Goal: Task Accomplishment & Management: Use online tool/utility

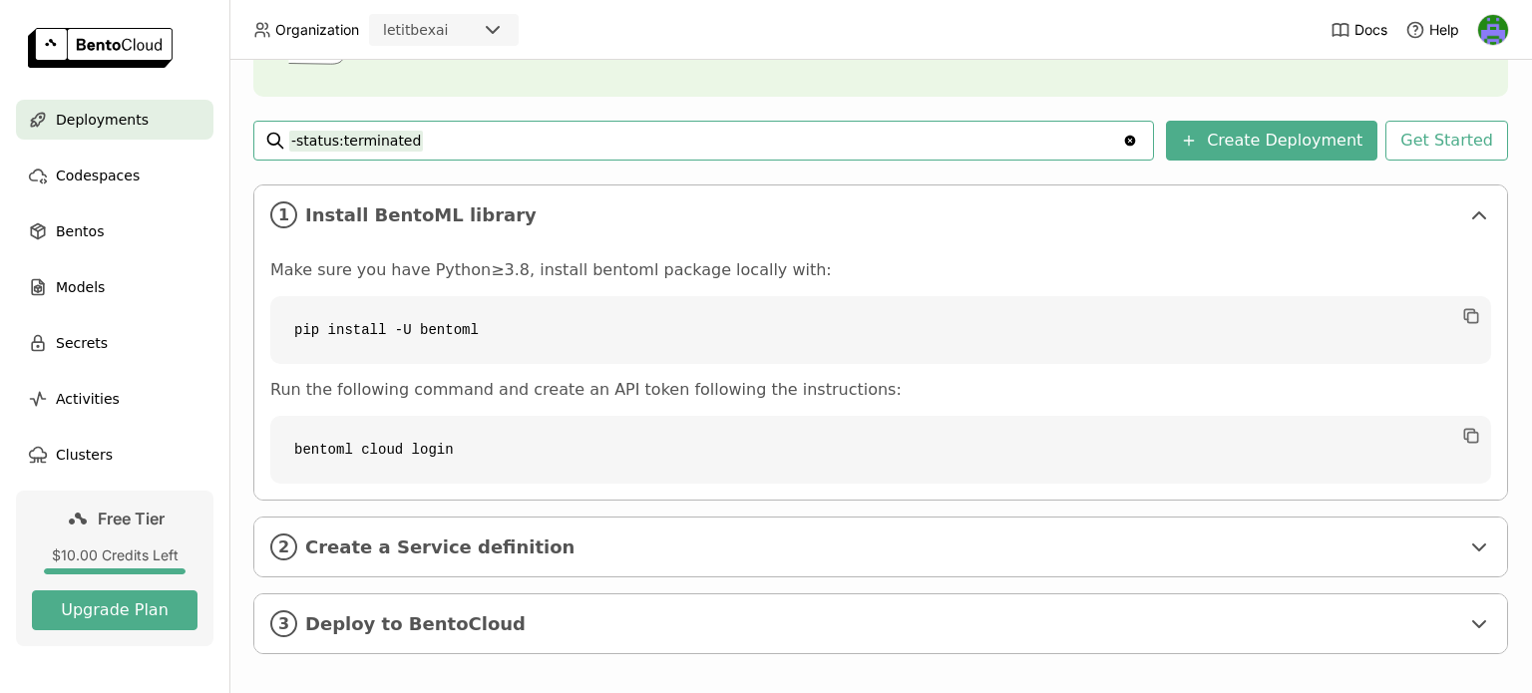
scroll to position [251, 0]
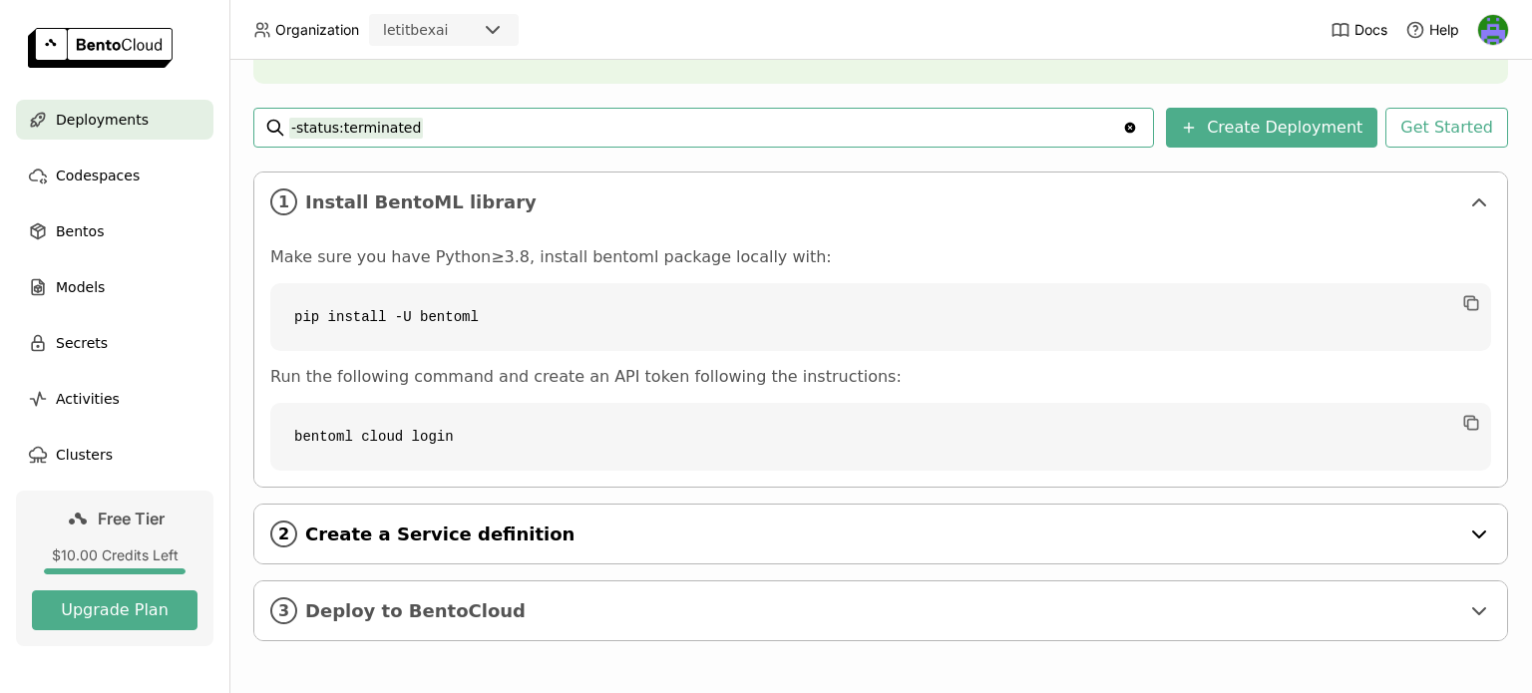
click at [843, 538] on span "Create a Service definition" at bounding box center [882, 535] width 1154 height 22
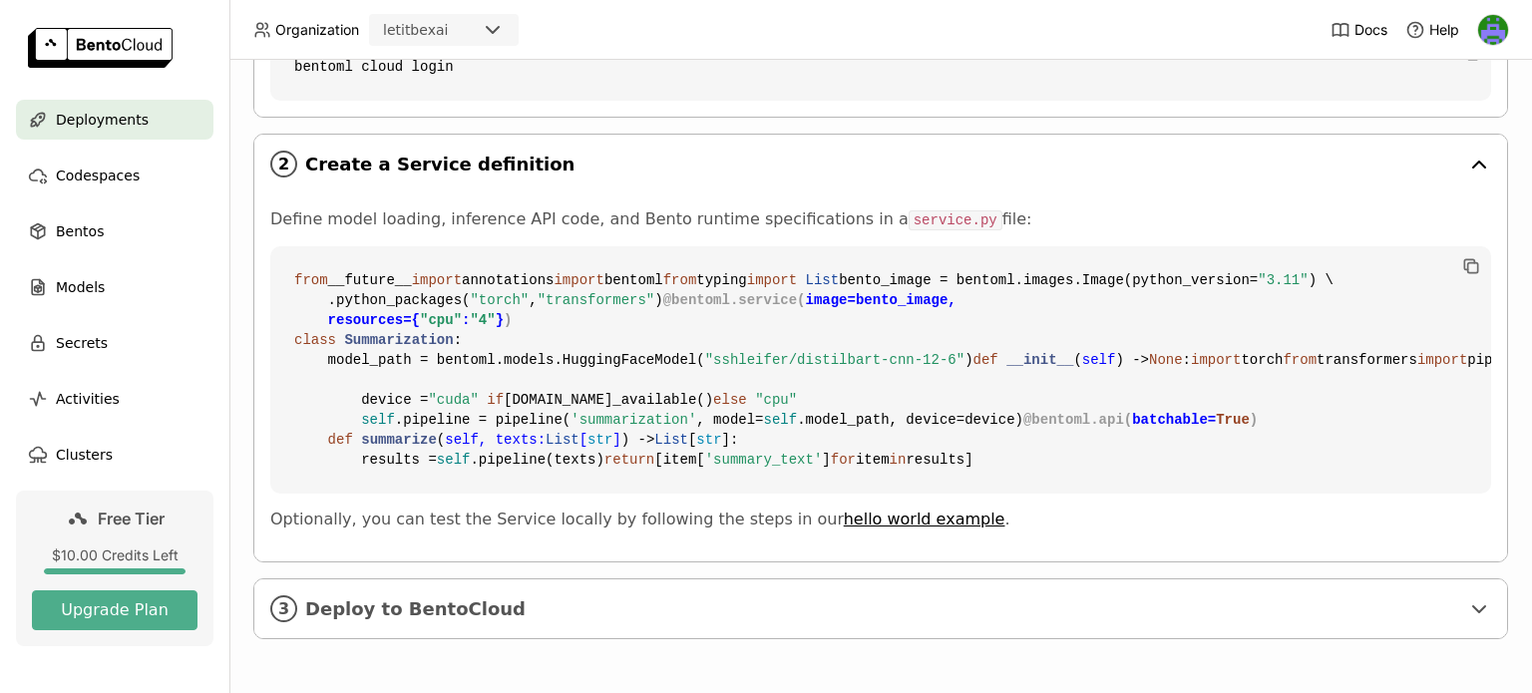
scroll to position [979, 0]
click at [789, 598] on span "Deploy to BentoCloud" at bounding box center [882, 609] width 1154 height 22
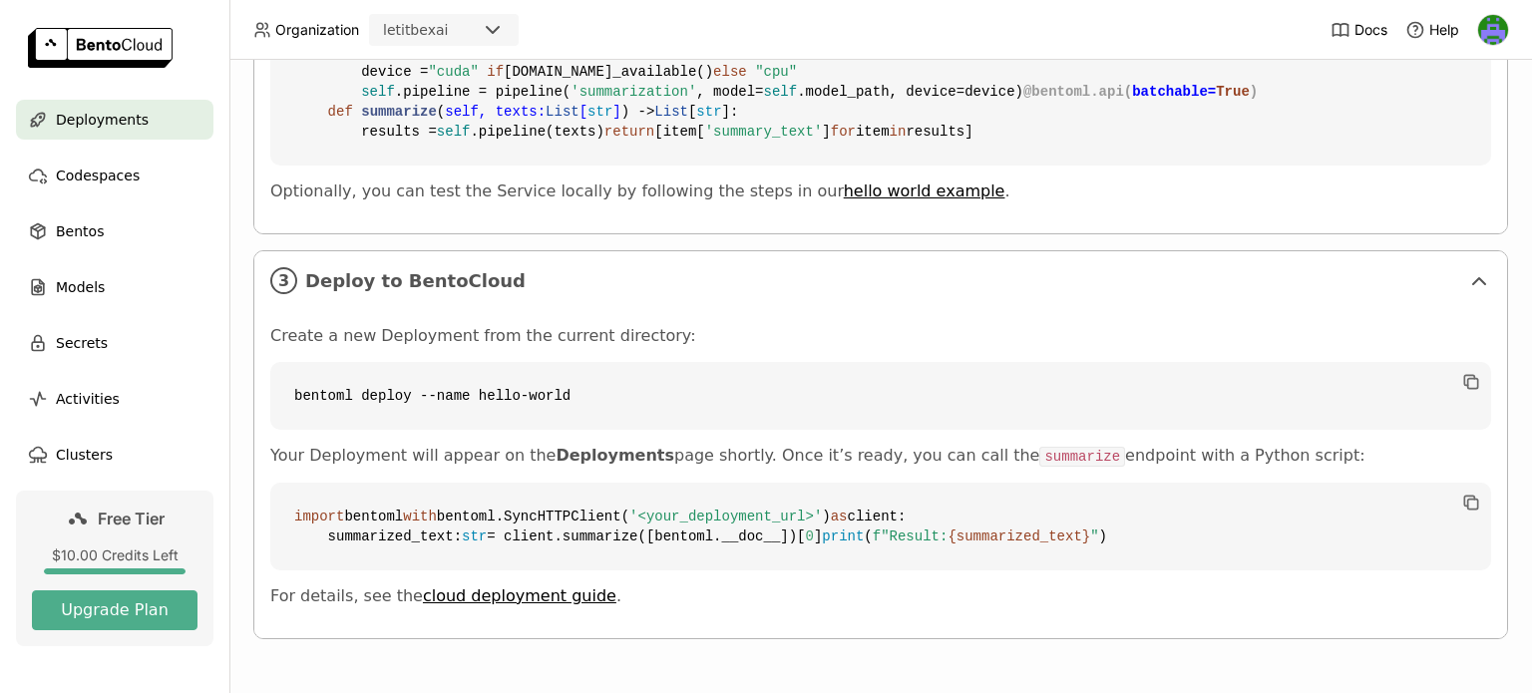
scroll to position [1117, 0]
click at [64, 295] on span "Models" at bounding box center [80, 287] width 49 height 24
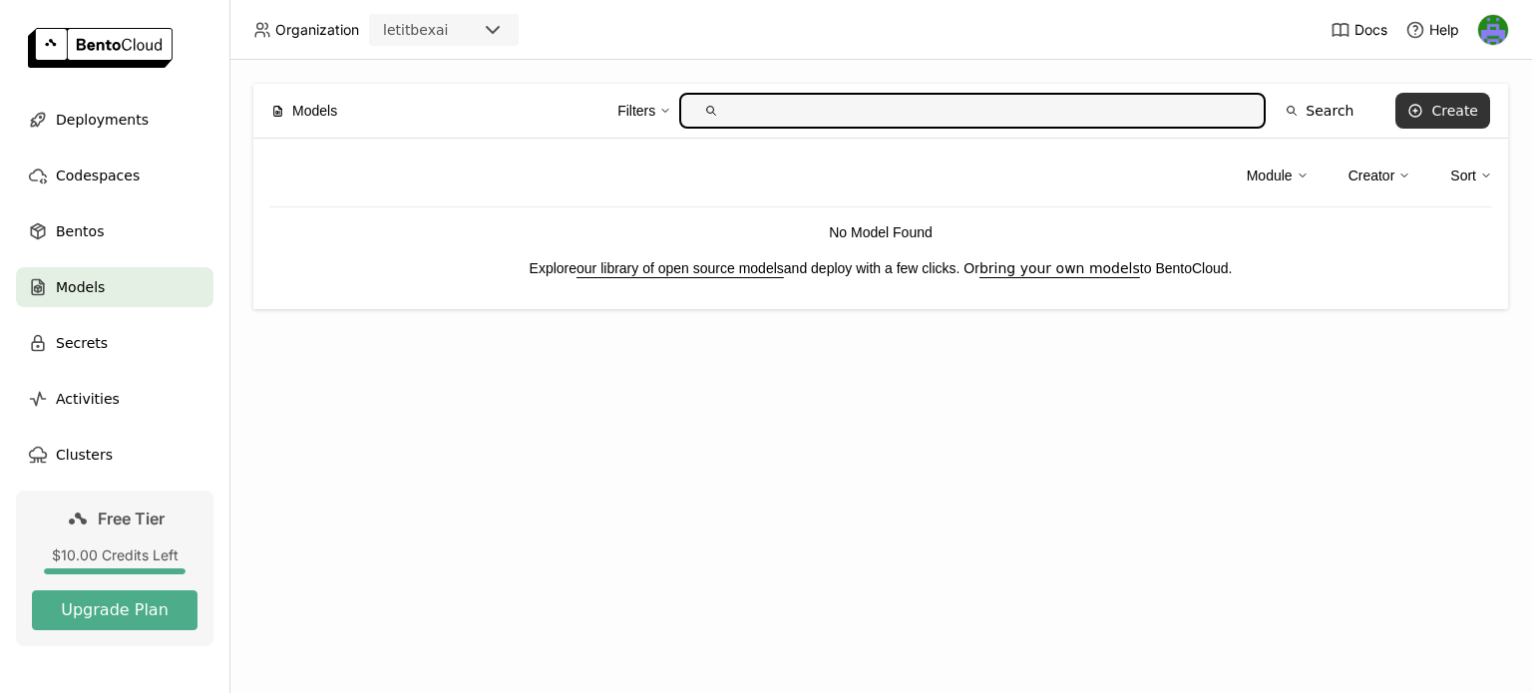
click at [1425, 101] on button "Create" at bounding box center [1442, 111] width 95 height 36
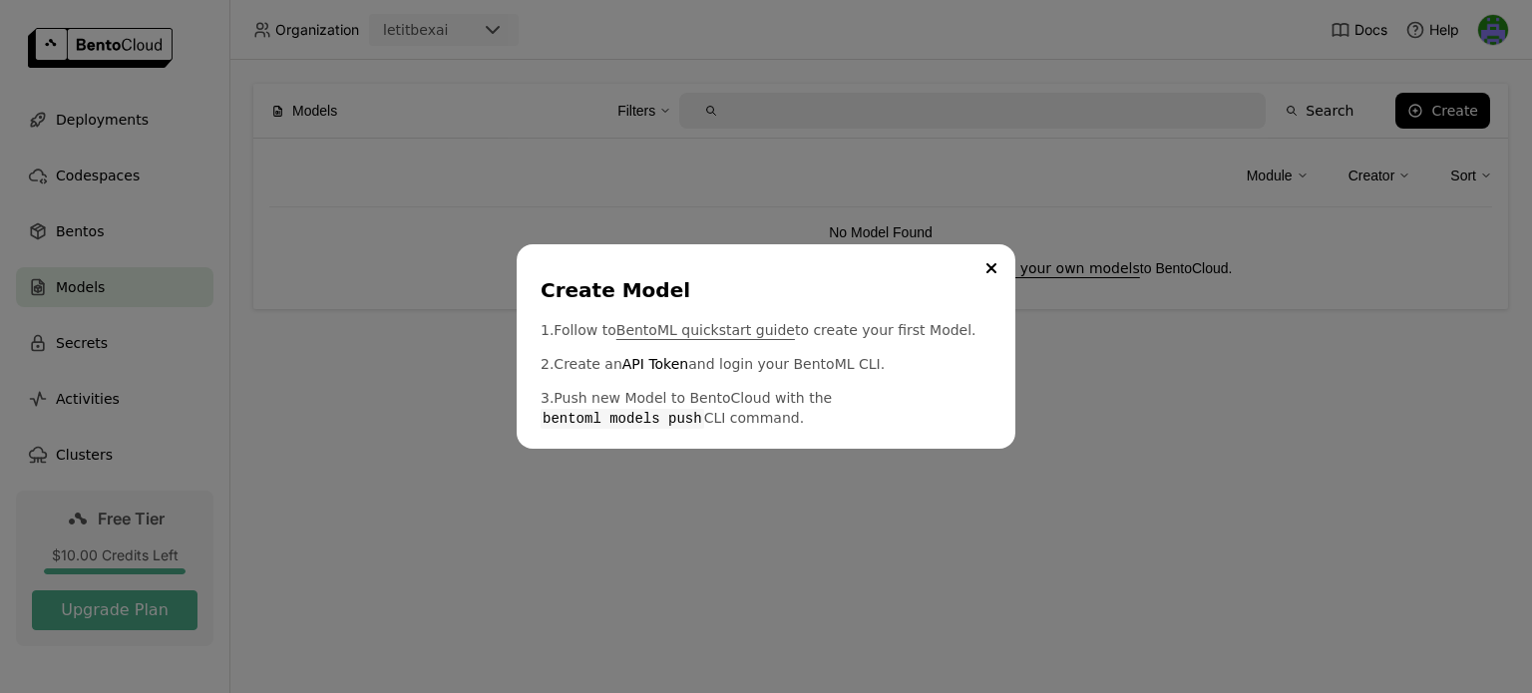
click at [682, 330] on link "BentoML quickstart guide" at bounding box center [705, 330] width 179 height 20
click at [652, 358] on link "API Token" at bounding box center [655, 364] width 66 height 20
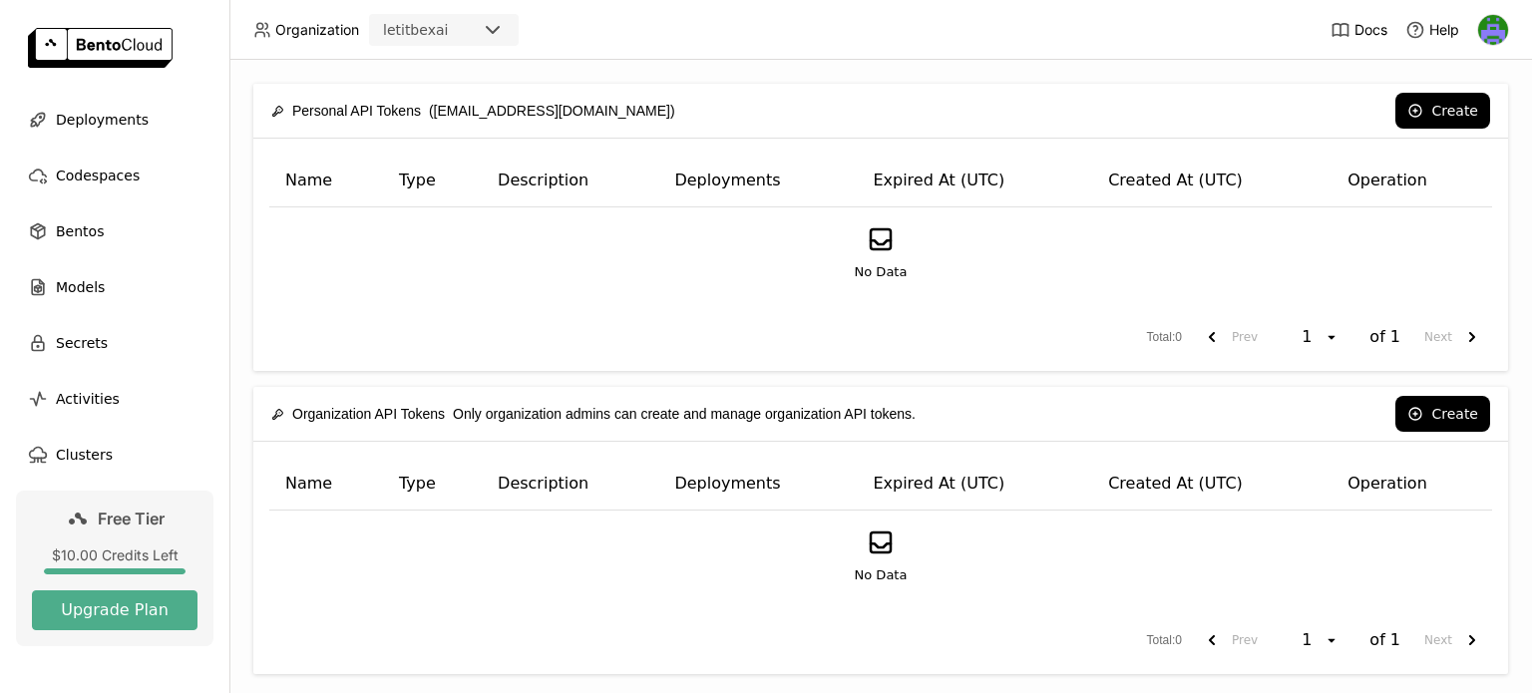
scroll to position [20, 0]
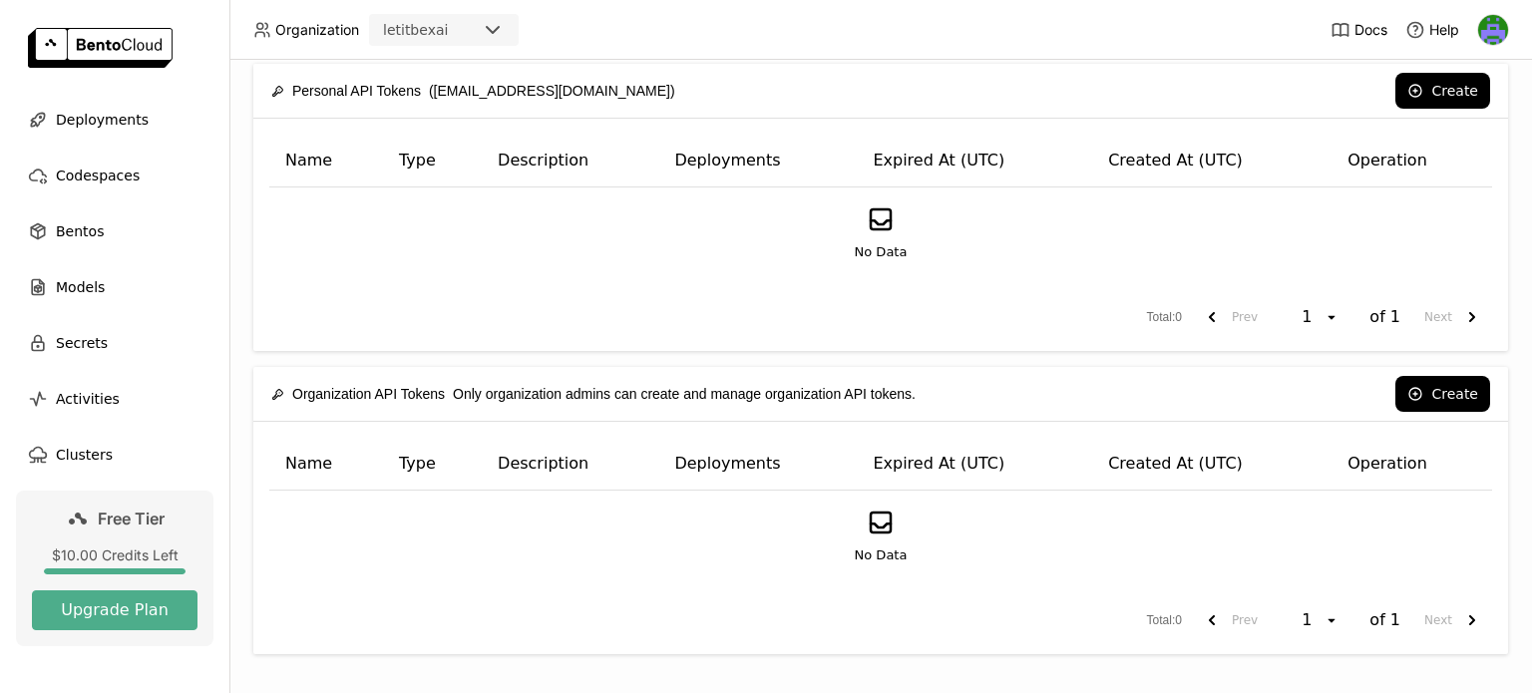
click at [141, 551] on div "$10.00 Credits Left" at bounding box center [115, 556] width 166 height 18
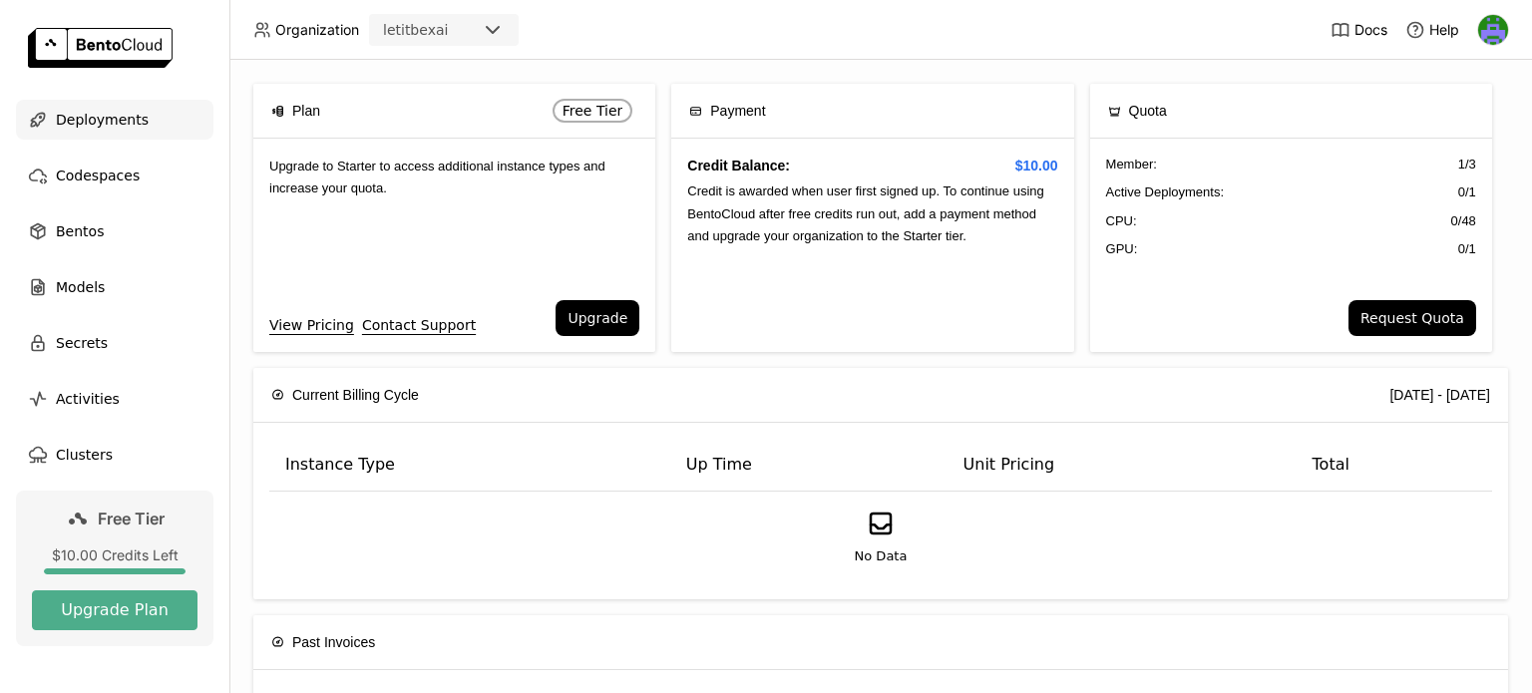
click at [104, 125] on span "Deployments" at bounding box center [102, 120] width 93 height 24
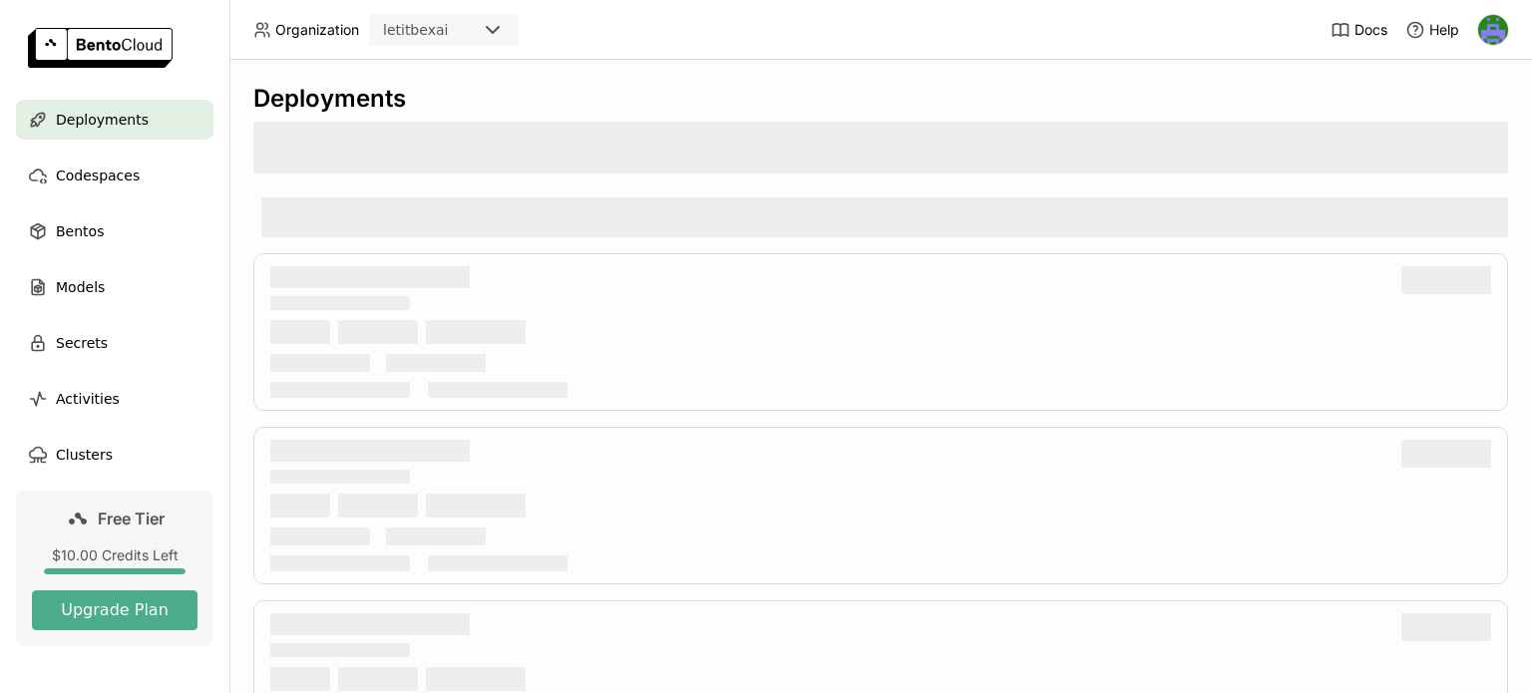
click at [485, 35] on icon at bounding box center [493, 30] width 24 height 24
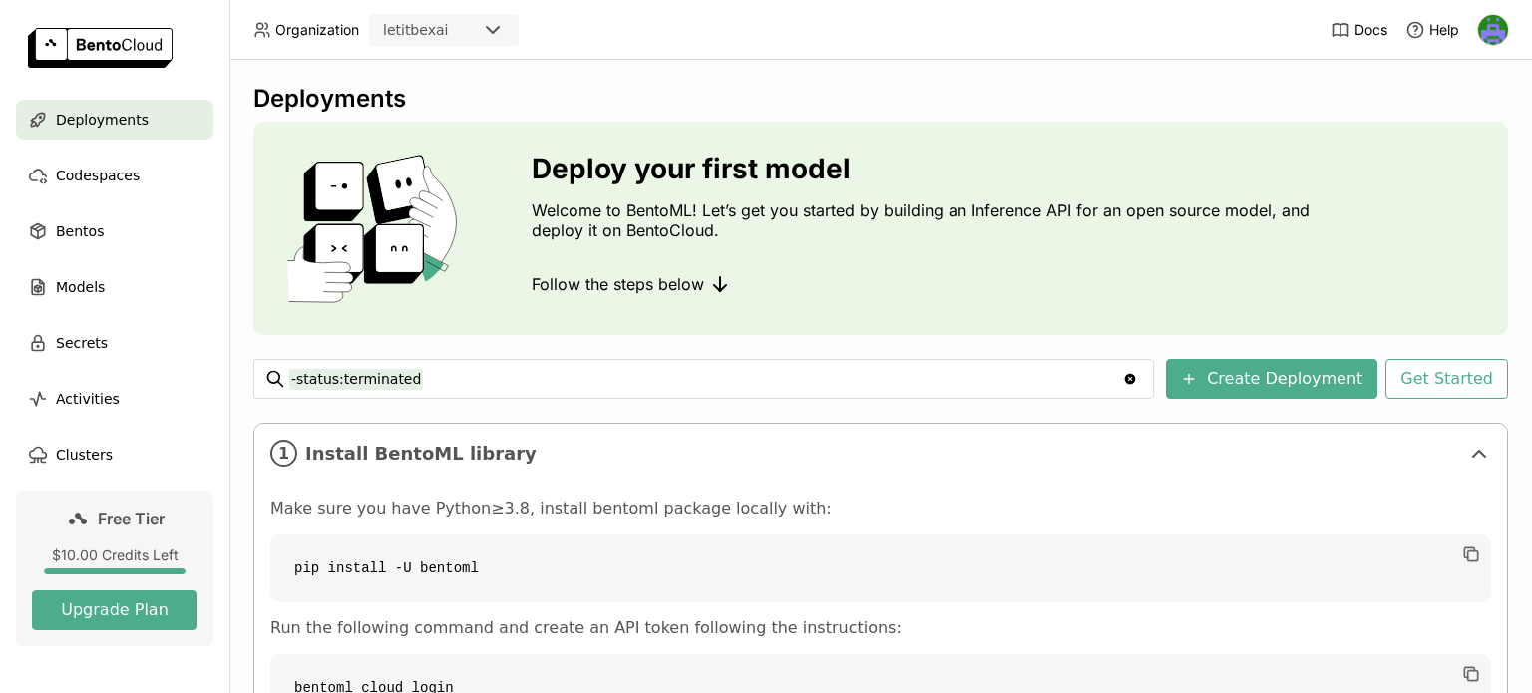
click at [495, 24] on icon at bounding box center [493, 30] width 24 height 24
click at [1241, 372] on button "Create Deployment" at bounding box center [1271, 379] width 211 height 40
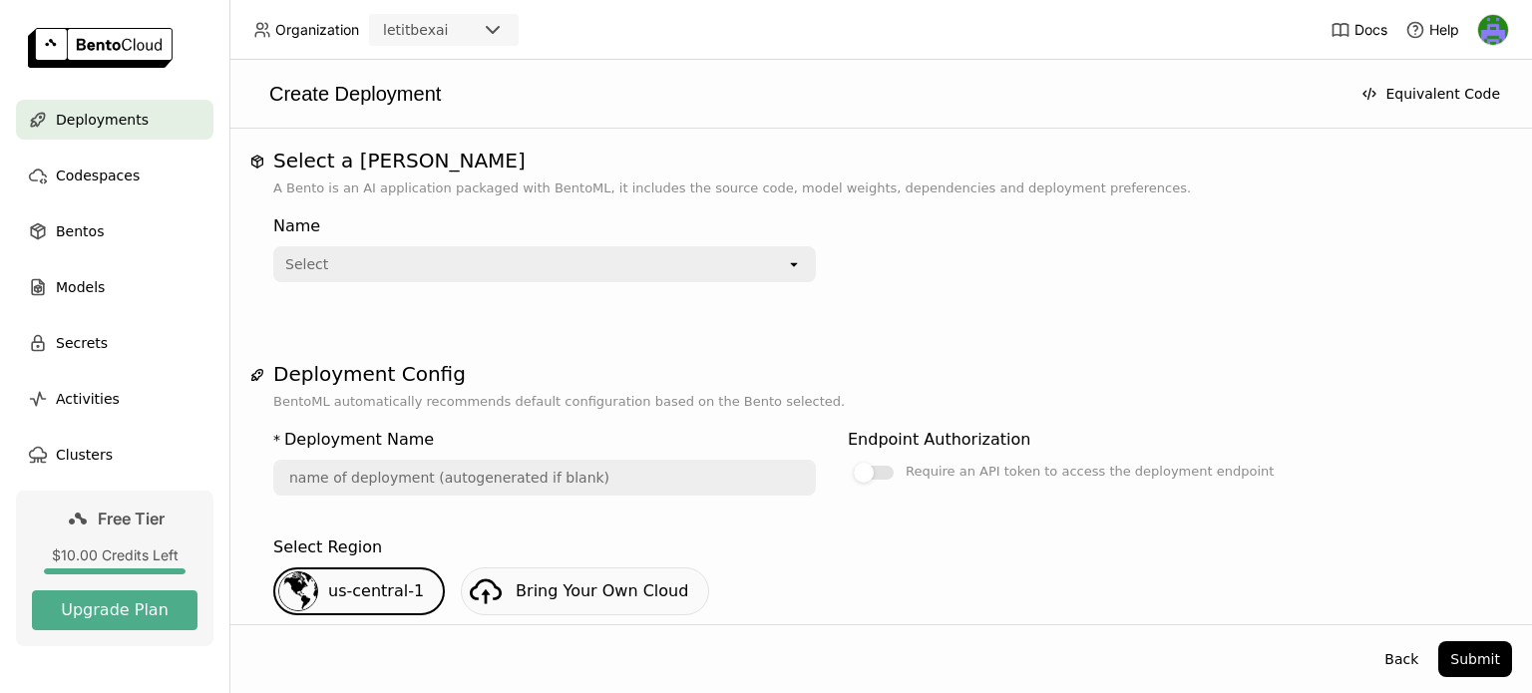
click at [797, 266] on icon "open" at bounding box center [794, 264] width 16 height 16
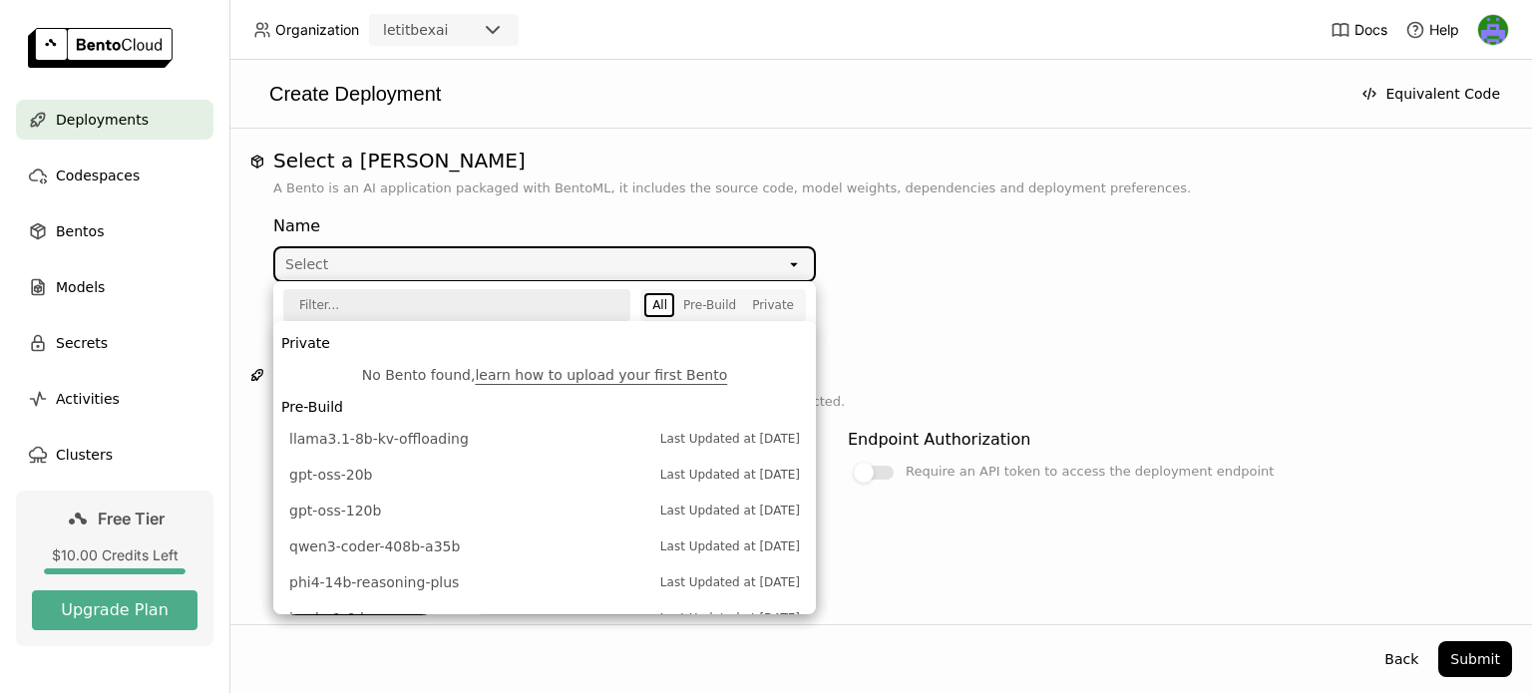
click at [842, 200] on div "Name Select open" at bounding box center [880, 256] width 1215 height 116
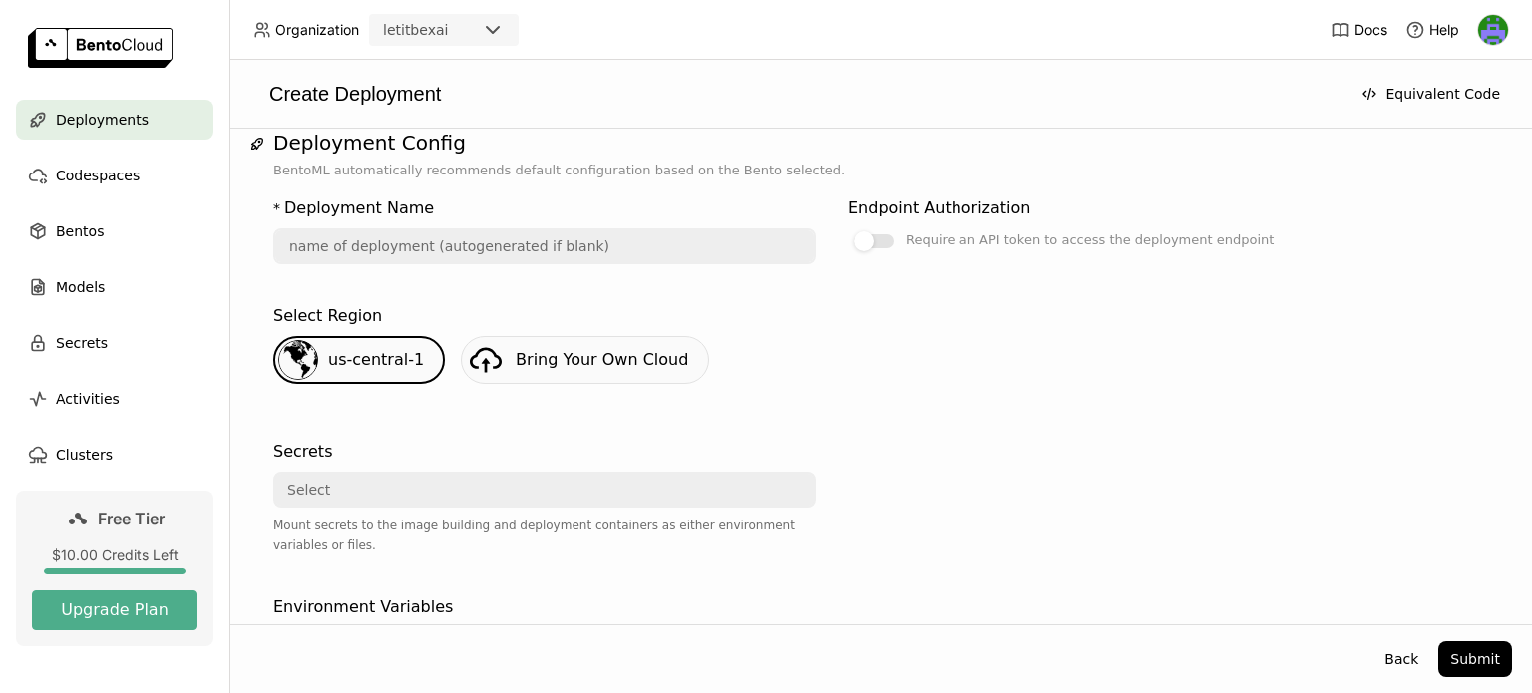
scroll to position [233, 0]
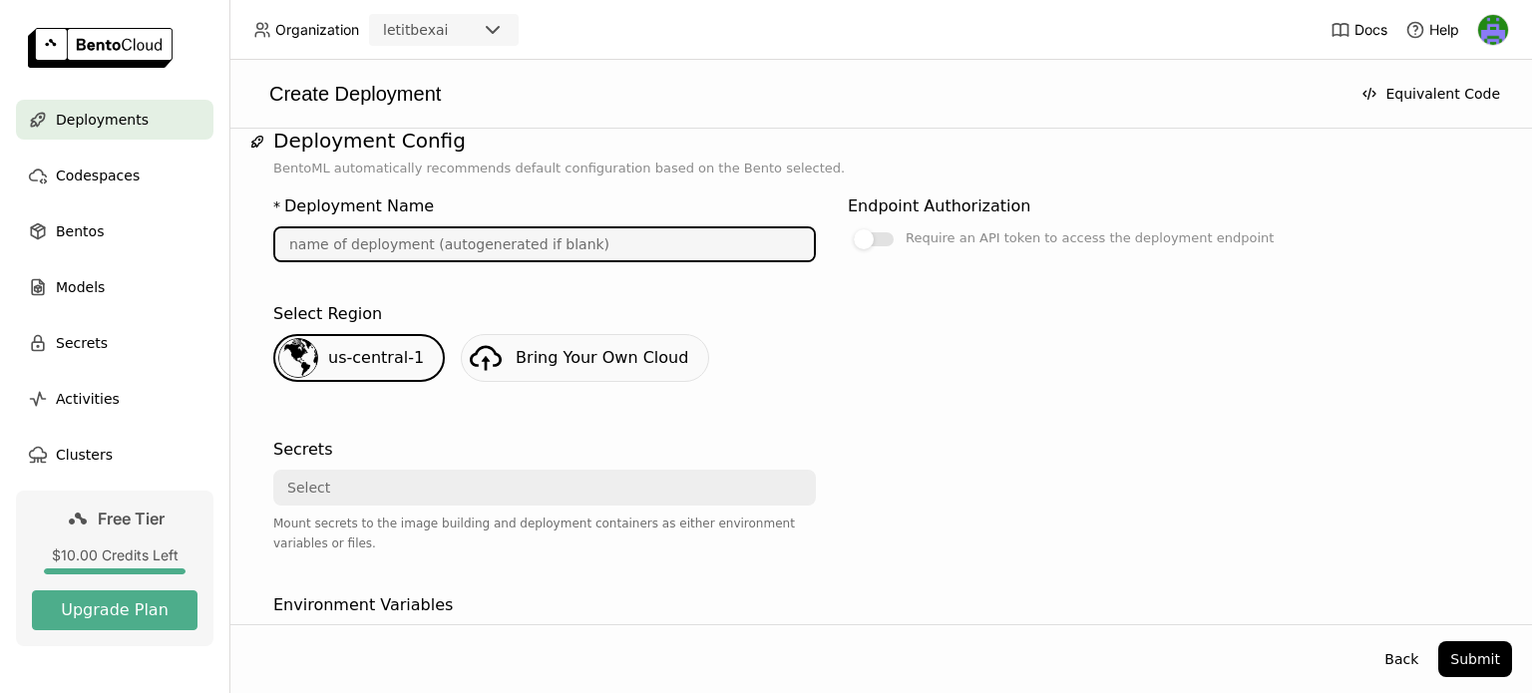
click at [575, 250] on input "text" at bounding box center [544, 244] width 539 height 32
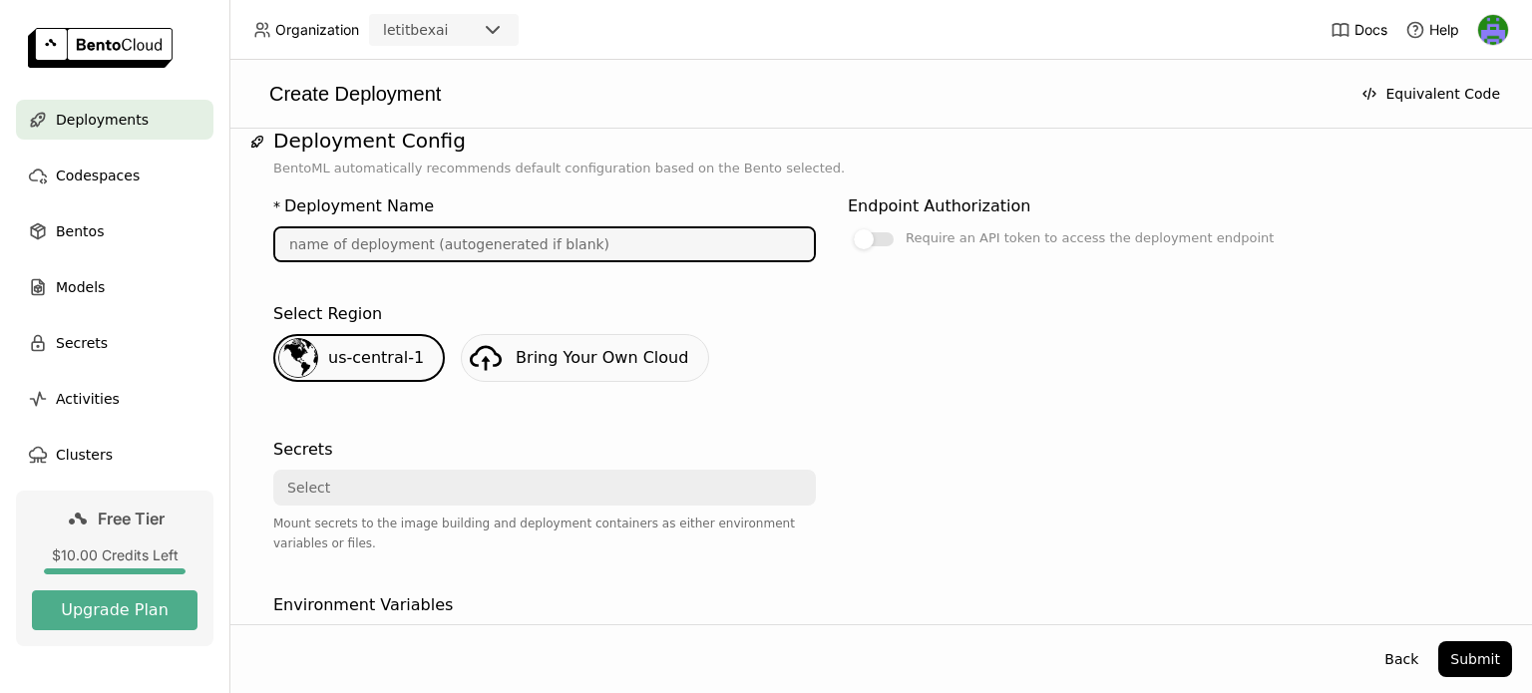
click at [575, 250] on input "text" at bounding box center [544, 244] width 539 height 32
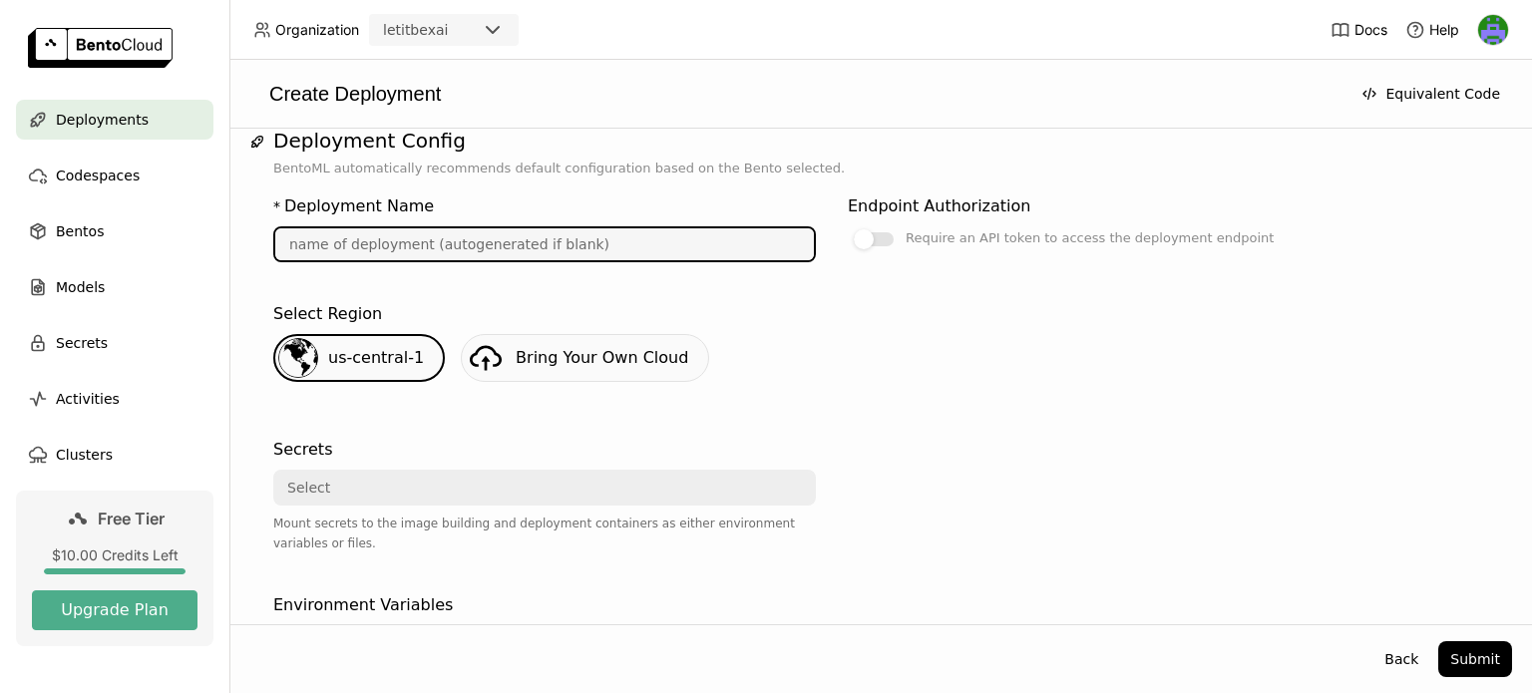
click at [577, 242] on input "text" at bounding box center [544, 244] width 539 height 32
drag, startPoint x: 577, startPoint y: 242, endPoint x: 555, endPoint y: 406, distance: 165.2
click at [555, 406] on div "* Deployment Name Endpoint Authorization Require an API token to access the dep…" at bounding box center [880, 444] width 1215 height 531
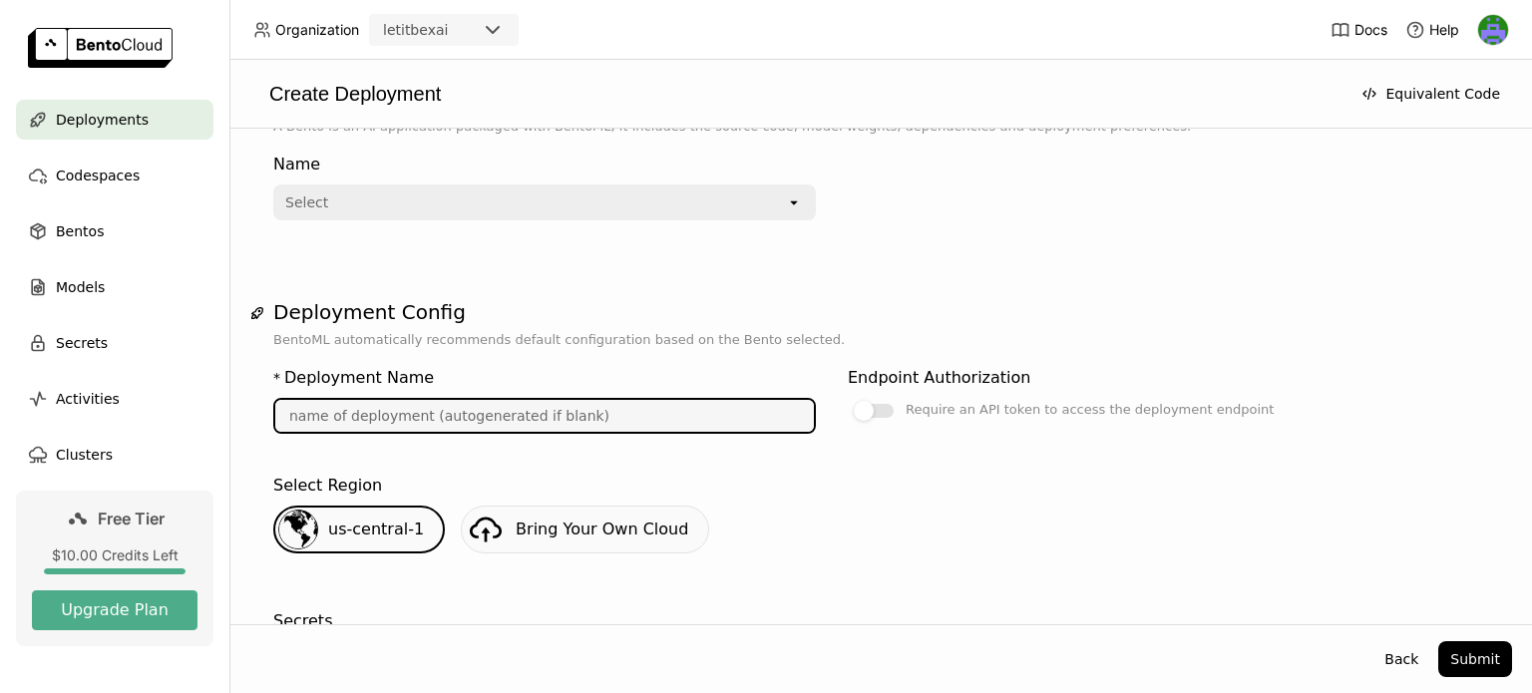
scroll to position [0, 0]
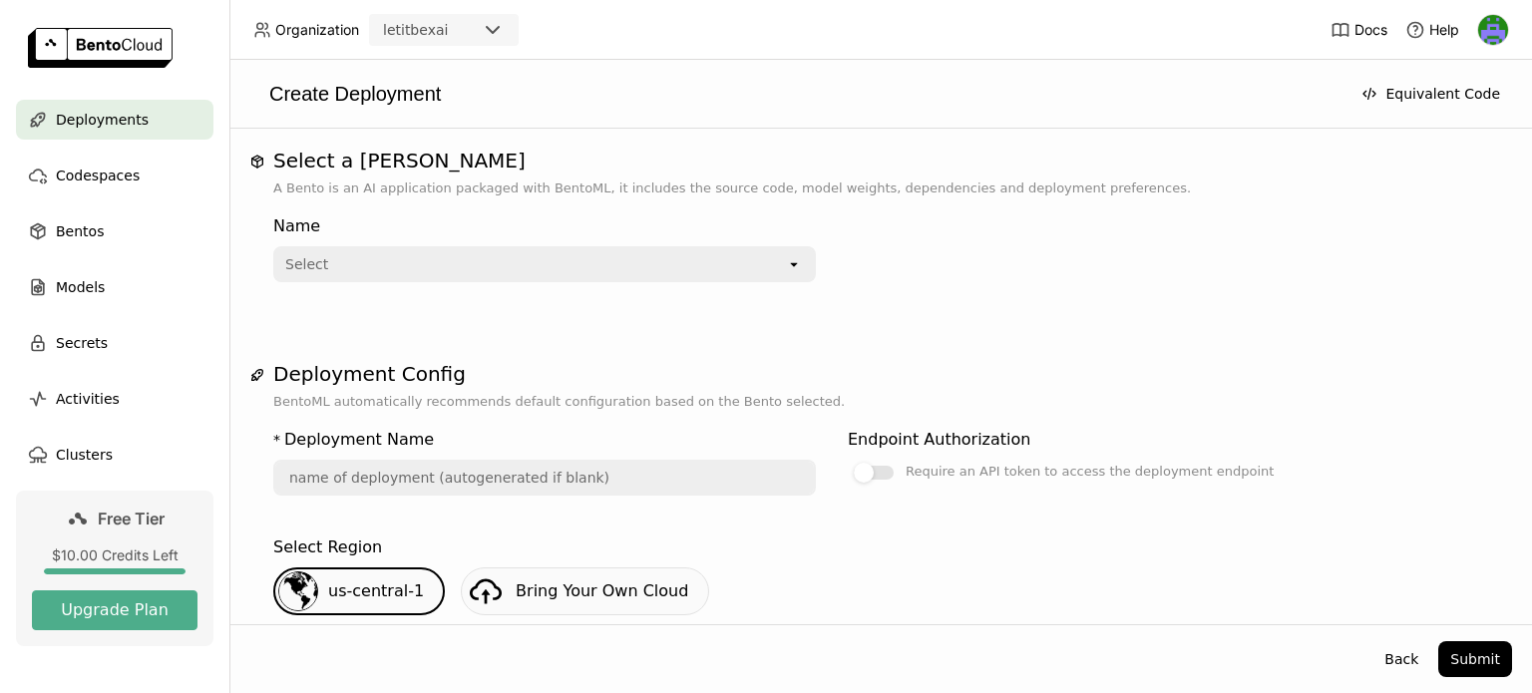
click at [878, 218] on div "Name Select open" at bounding box center [831, 244] width 1117 height 76
click at [755, 262] on div "Select" at bounding box center [530, 264] width 511 height 32
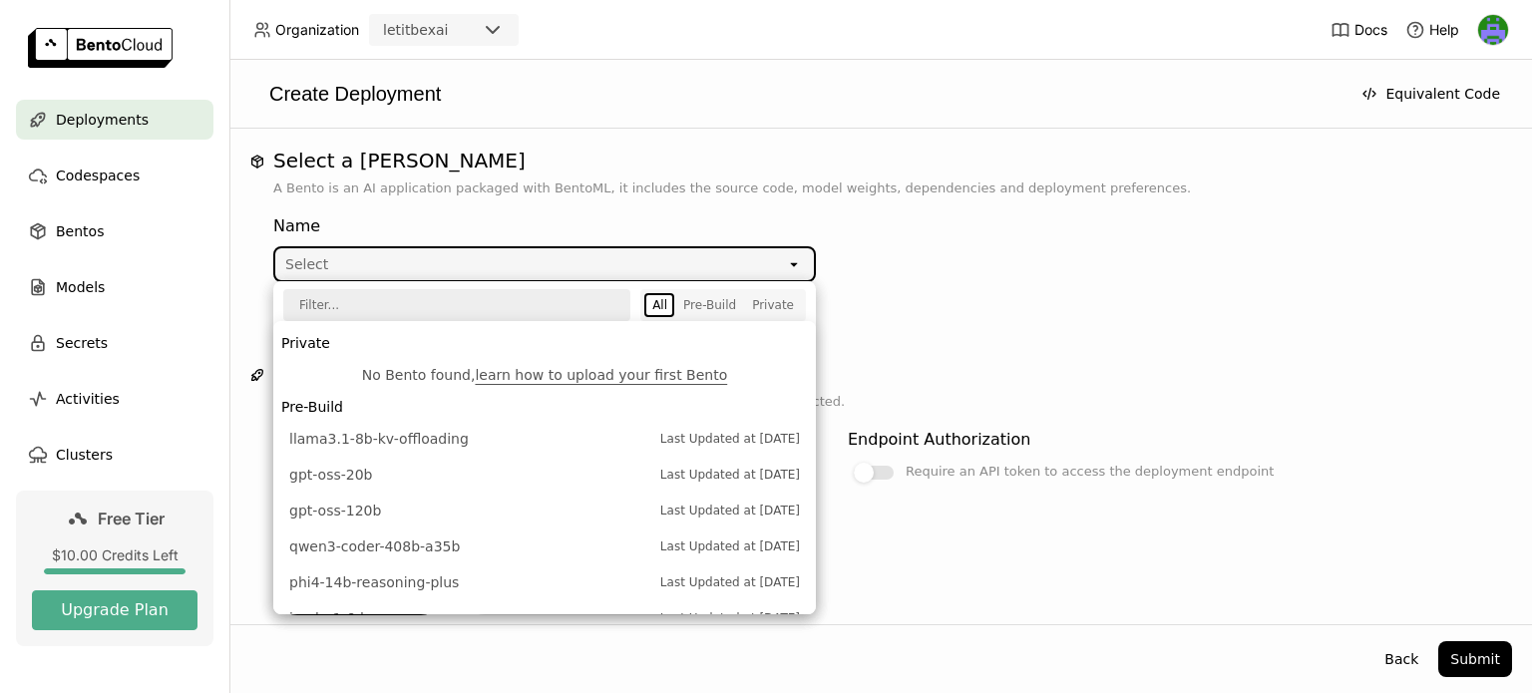
click at [755, 262] on div "Select" at bounding box center [530, 264] width 511 height 32
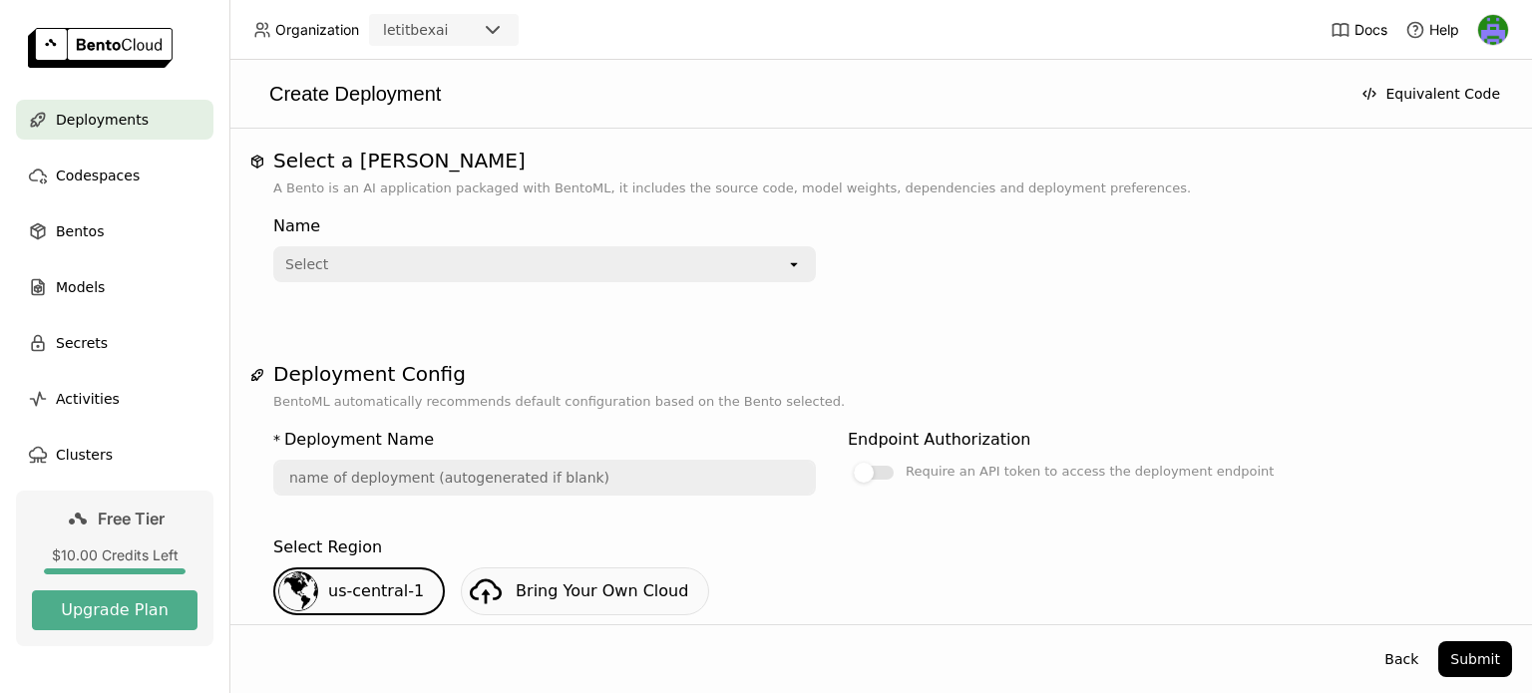
click at [755, 262] on div "Select" at bounding box center [530, 264] width 511 height 32
